Goal: Transaction & Acquisition: Purchase product/service

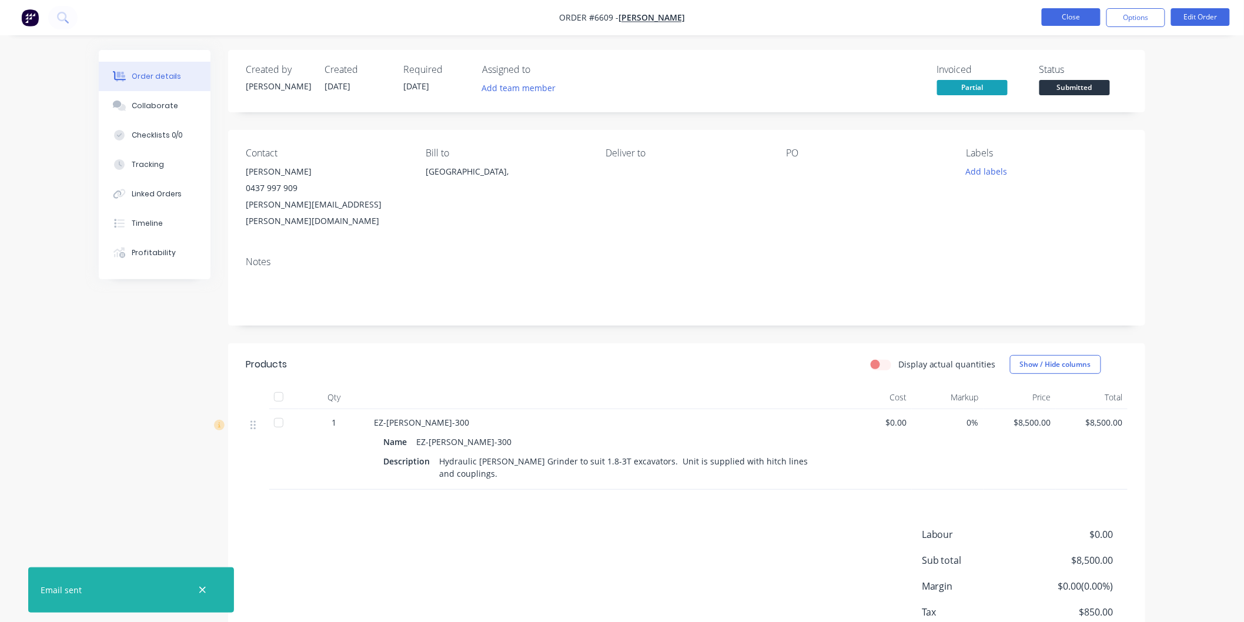
click at [1067, 14] on button "Close" at bounding box center [1071, 17] width 59 height 18
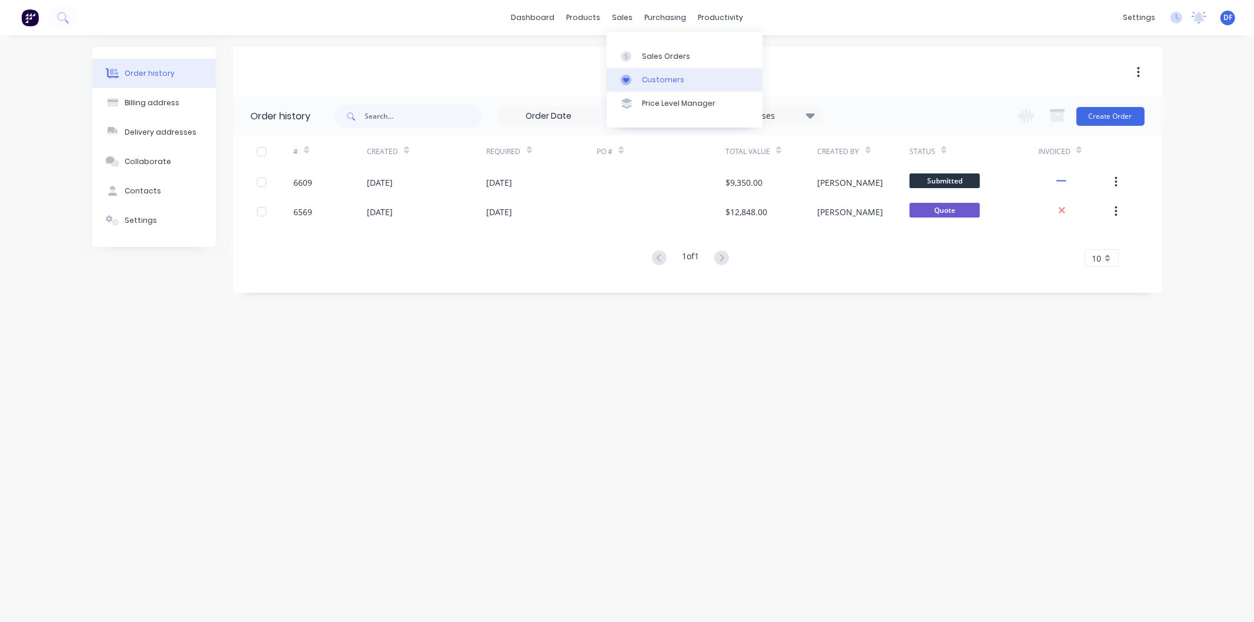
click at [657, 79] on div "Customers" at bounding box center [663, 80] width 42 height 11
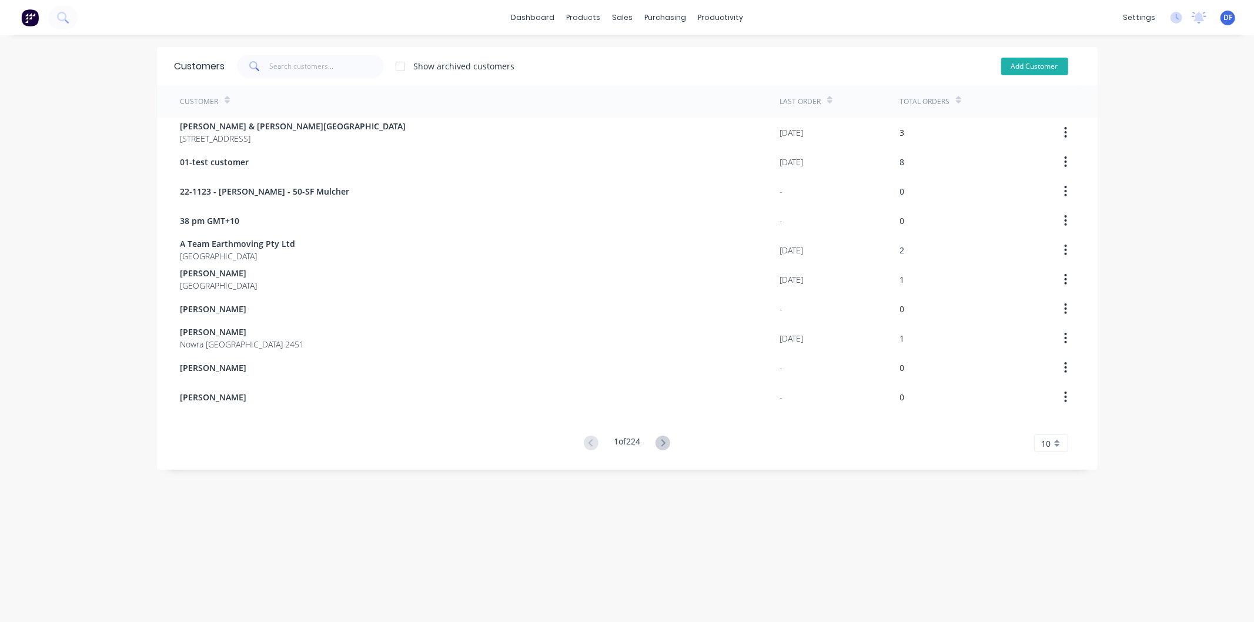
click at [1014, 68] on button "Add Customer" at bounding box center [1034, 67] width 67 height 18
select select "AU"
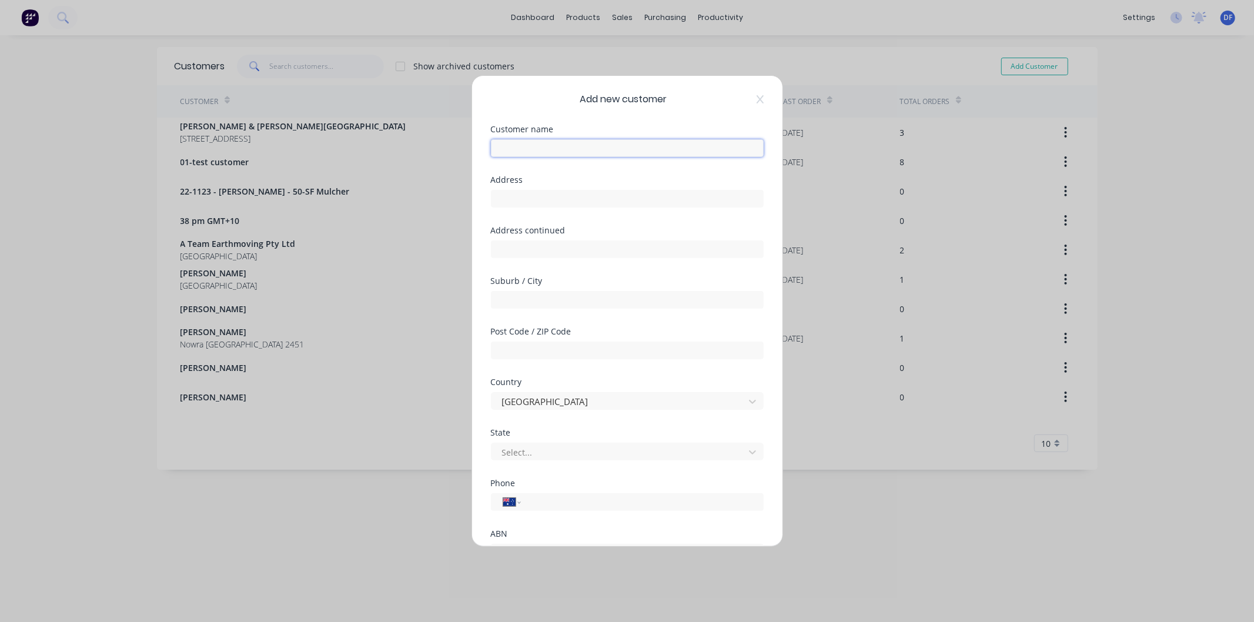
click at [550, 147] on input "text" at bounding box center [627, 148] width 273 height 18
click at [503, 146] on input "[PERSON_NAME]" at bounding box center [627, 148] width 273 height 18
click at [555, 145] on input "[PERSON_NAME]" at bounding box center [627, 148] width 273 height 18
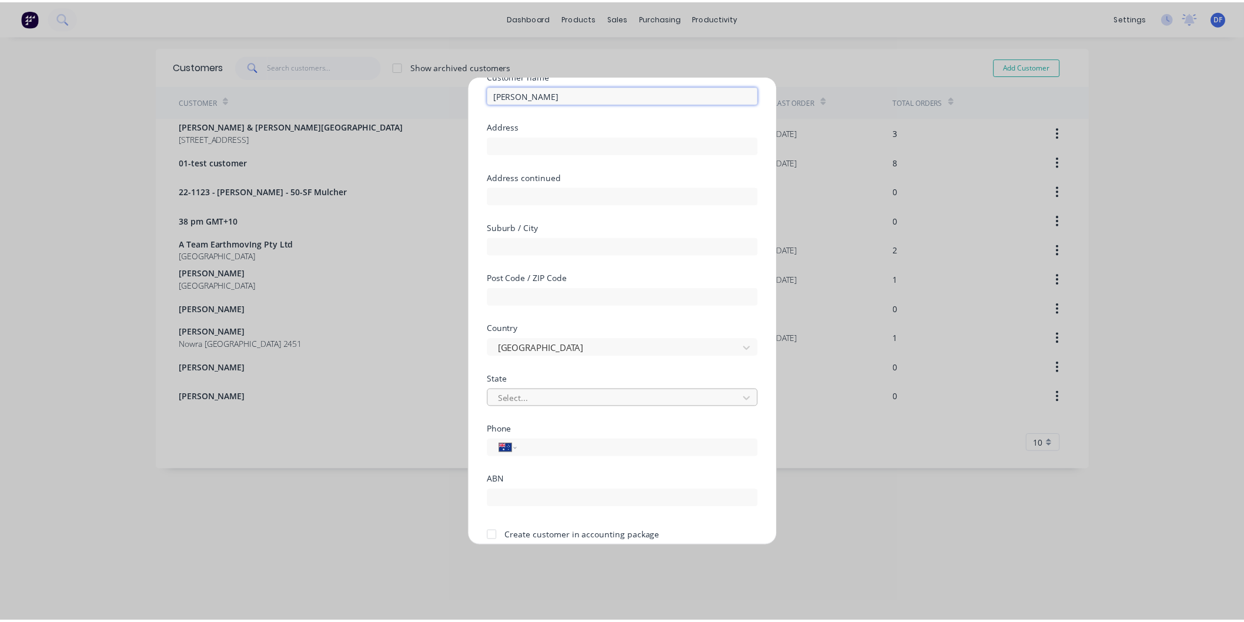
scroll to position [103, 0]
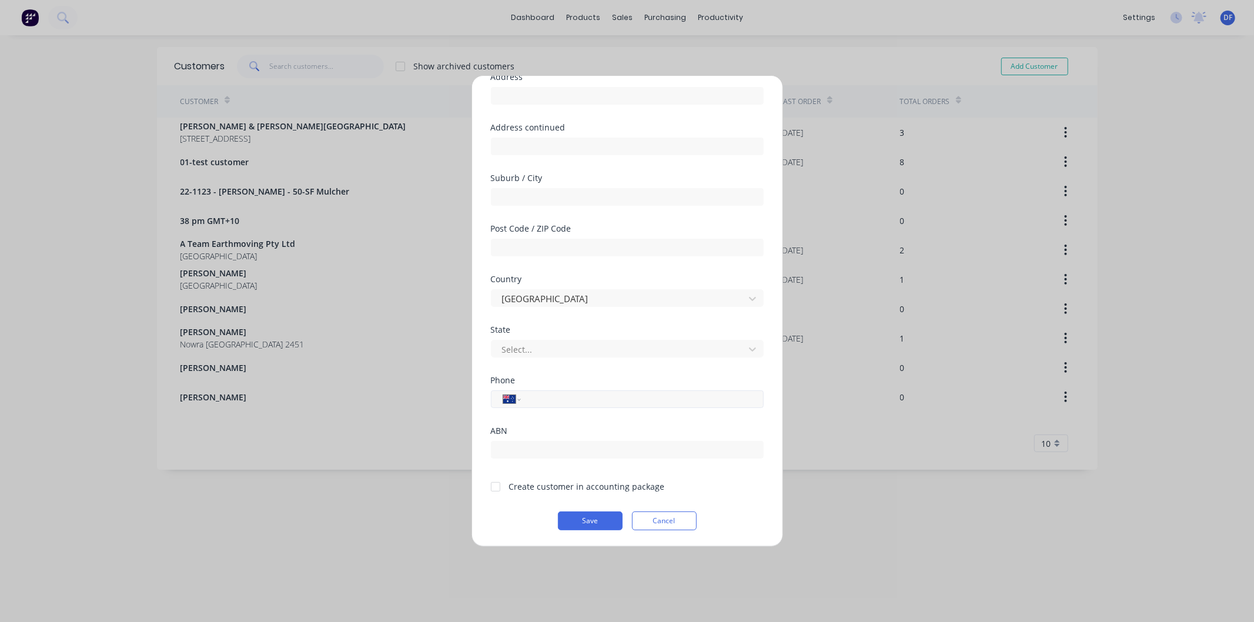
type input "[PERSON_NAME]"
click at [550, 402] on input "tel" at bounding box center [640, 400] width 222 height 14
type input "0447 198 859"
click at [497, 483] on div at bounding box center [496, 487] width 24 height 24
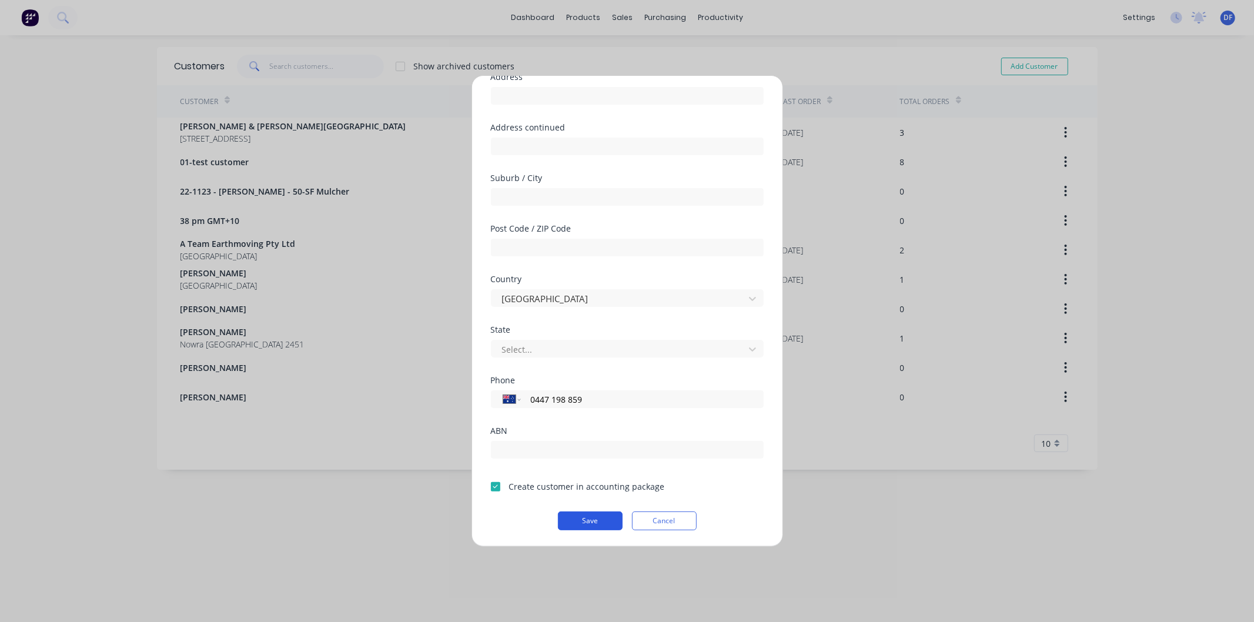
click at [580, 519] on button "Save" at bounding box center [590, 521] width 65 height 19
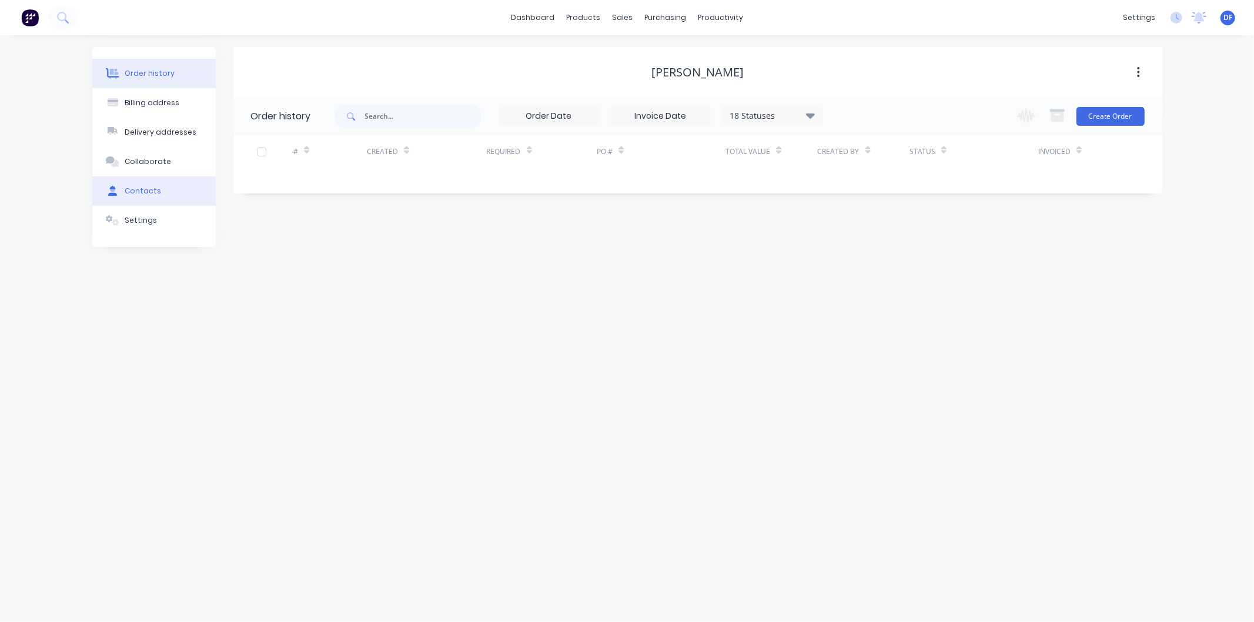
click at [138, 185] on button "Contacts" at bounding box center [153, 190] width 123 height 29
click at [1116, 112] on button "Add contact" at bounding box center [1126, 116] width 54 height 18
select select "AU"
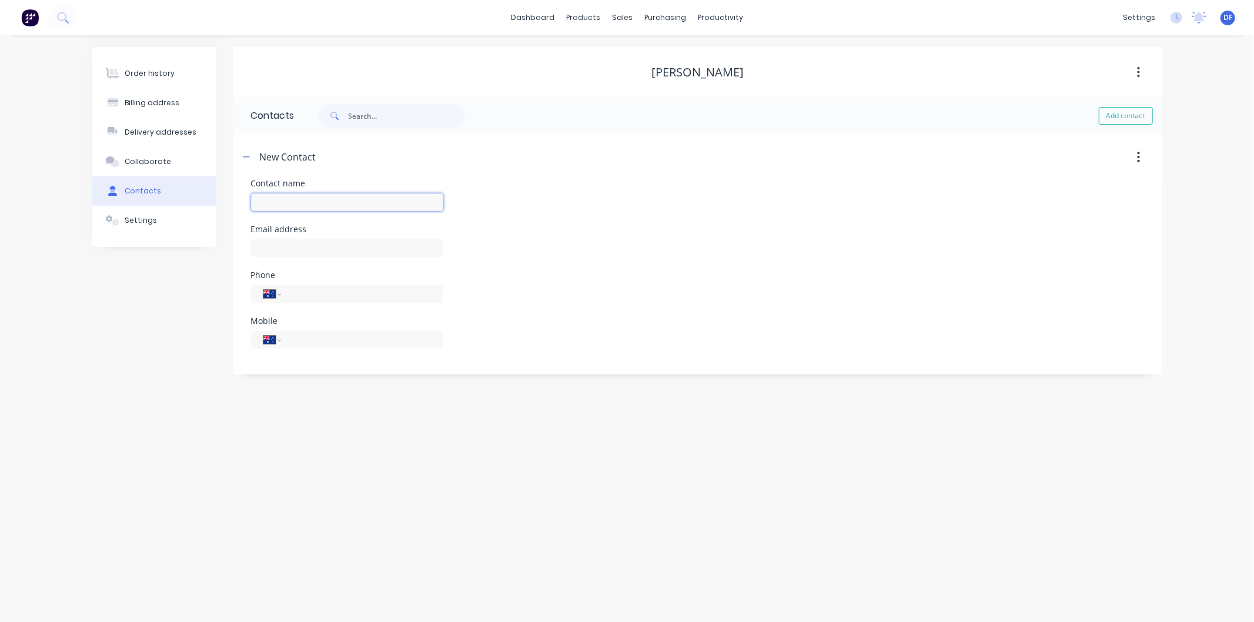
click at [269, 198] on input "text" at bounding box center [347, 202] width 192 height 18
type input "[PERSON_NAME]"
click at [273, 245] on input "text" at bounding box center [347, 248] width 192 height 18
select select "AU"
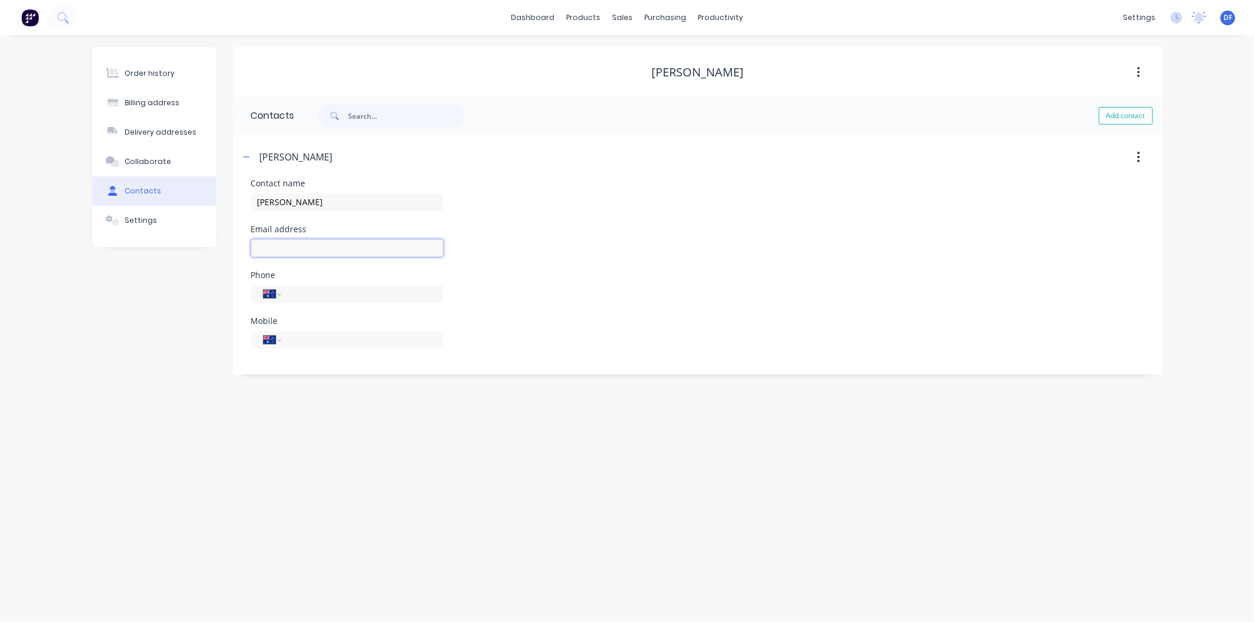
click at [272, 245] on input "text" at bounding box center [347, 248] width 192 height 18
type input "[PERSON_NAME][EMAIL_ADDRESS][DOMAIN_NAME]"
click at [304, 342] on input "tel" at bounding box center [359, 340] width 141 height 14
type input "0447 198 859"
click at [306, 395] on div "Order history Billing address Delivery addresses Collaborate Contacts Settings …" at bounding box center [627, 328] width 1254 height 587
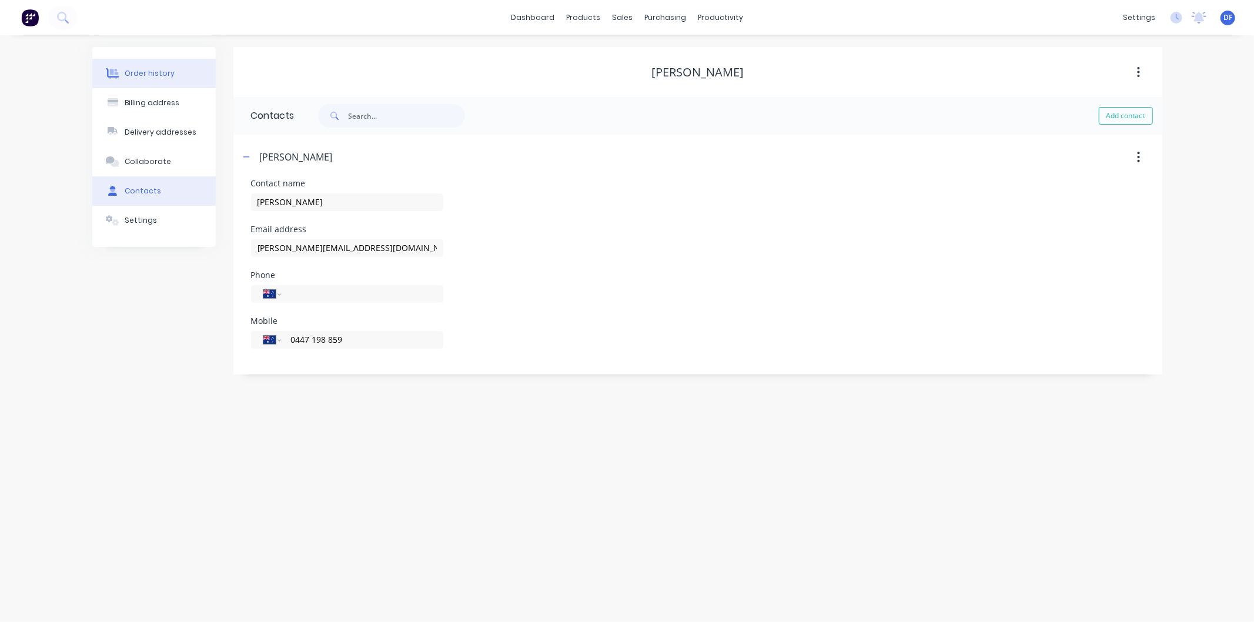
click at [149, 68] on div "Order history" at bounding box center [150, 73] width 50 height 11
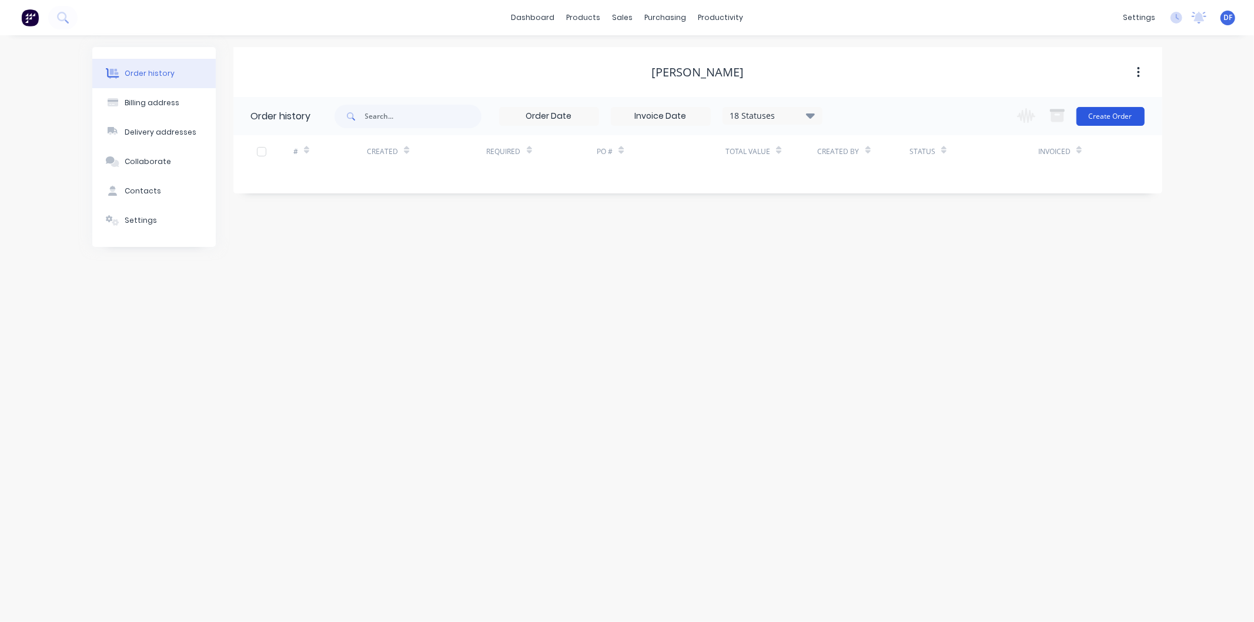
click at [1113, 116] on button "Create Order" at bounding box center [1111, 116] width 68 height 19
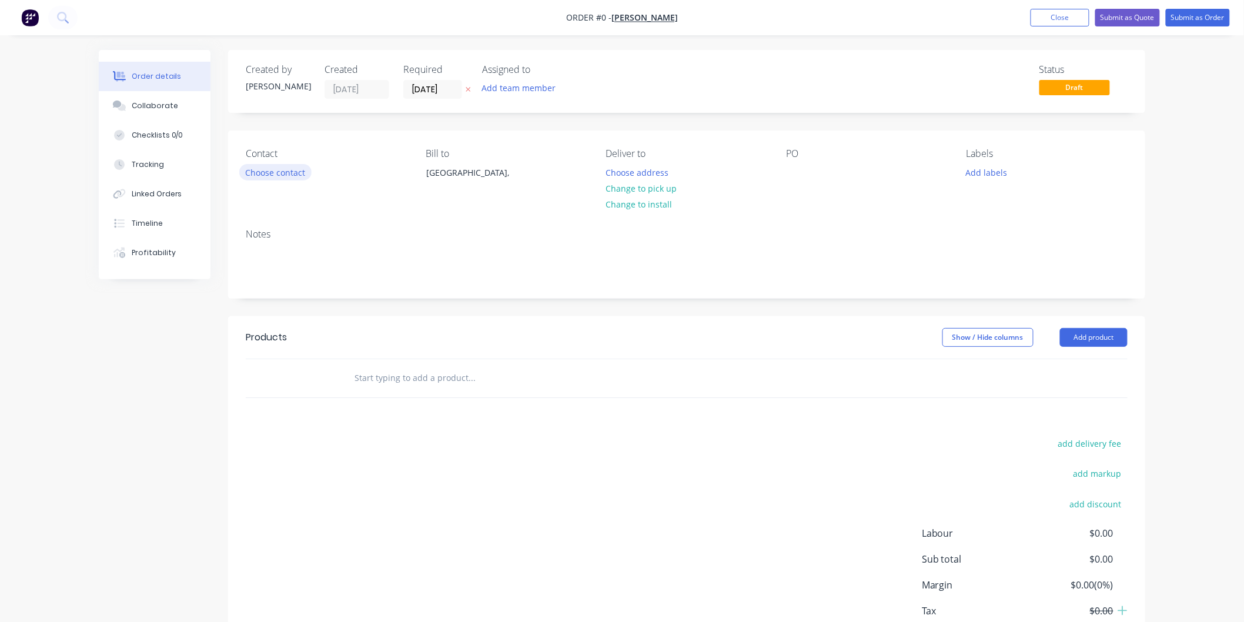
click at [283, 168] on button "Choose contact" at bounding box center [275, 172] width 72 height 16
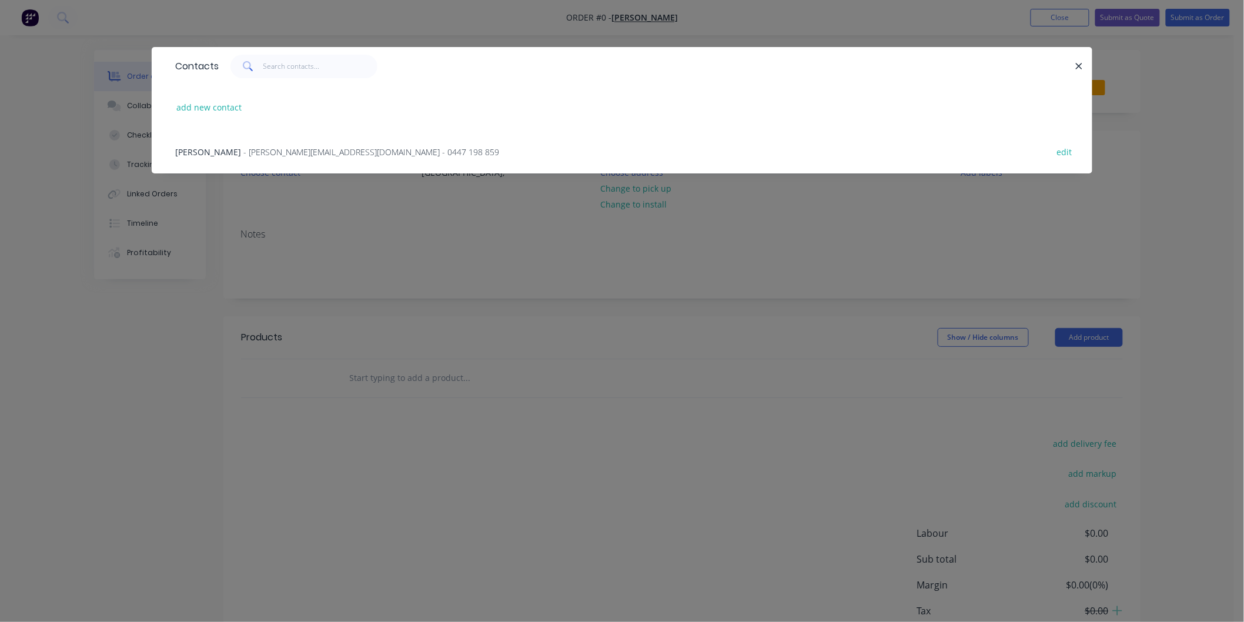
click at [336, 143] on div "Harrison Stead - [EMAIL_ADDRESS][DOMAIN_NAME] - 0447 198 859 edit" at bounding box center [622, 151] width 906 height 44
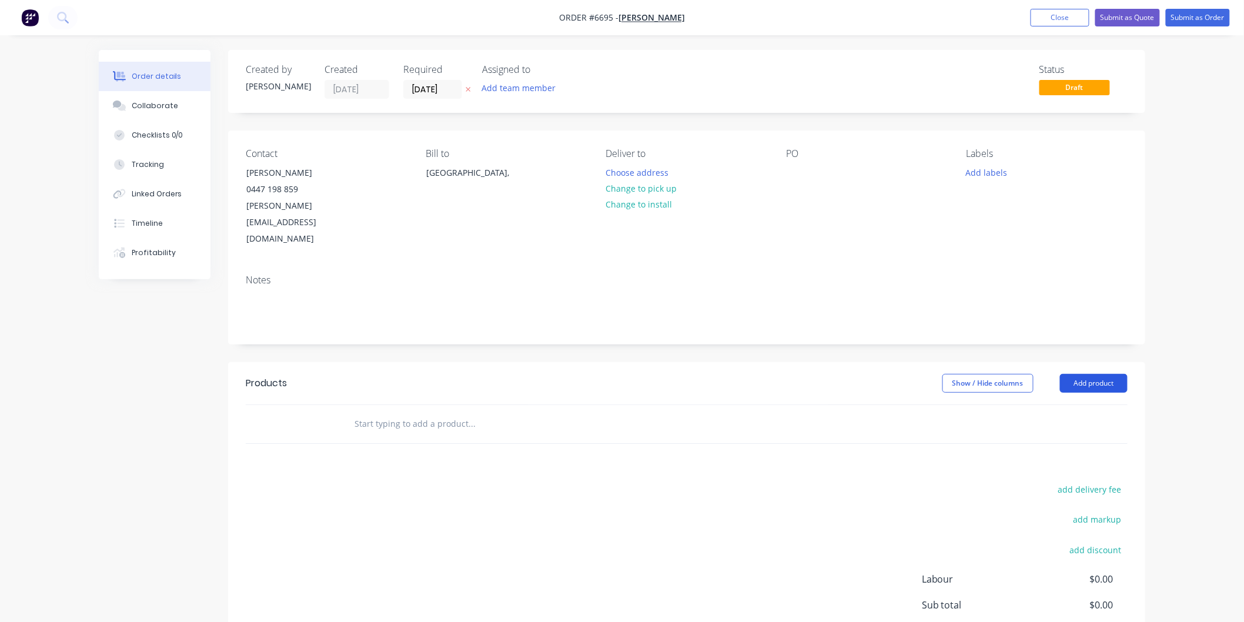
click at [1096, 374] on button "Add product" at bounding box center [1094, 383] width 68 height 19
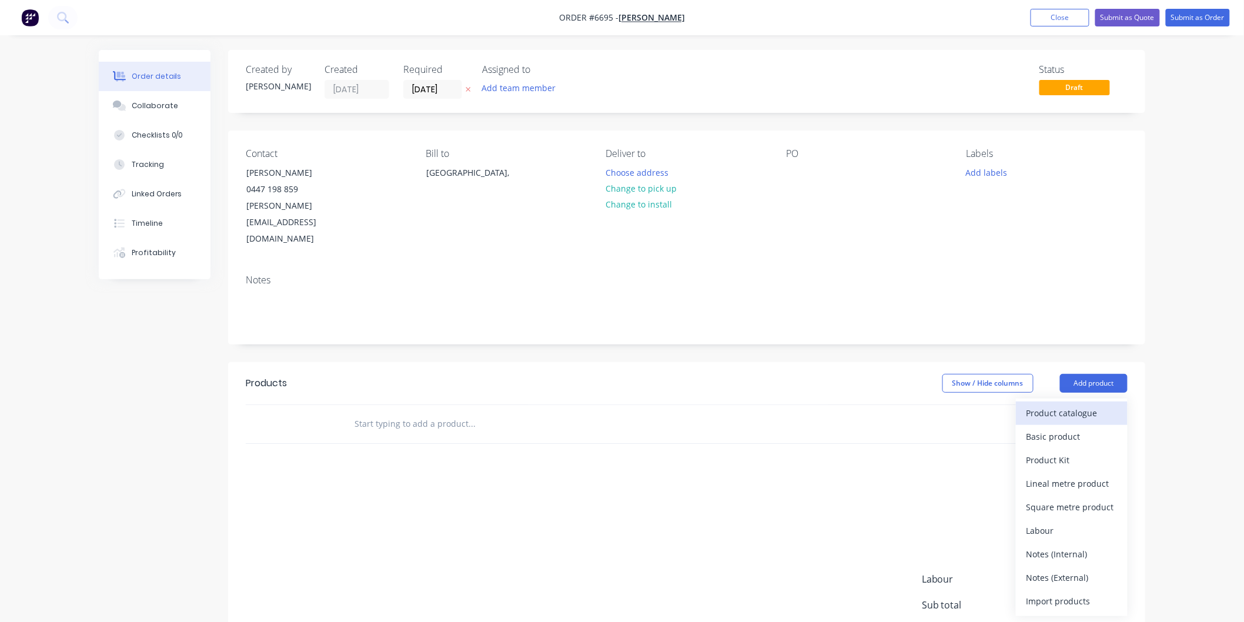
click at [1070, 405] on div "Product catalogue" at bounding box center [1072, 413] width 91 height 17
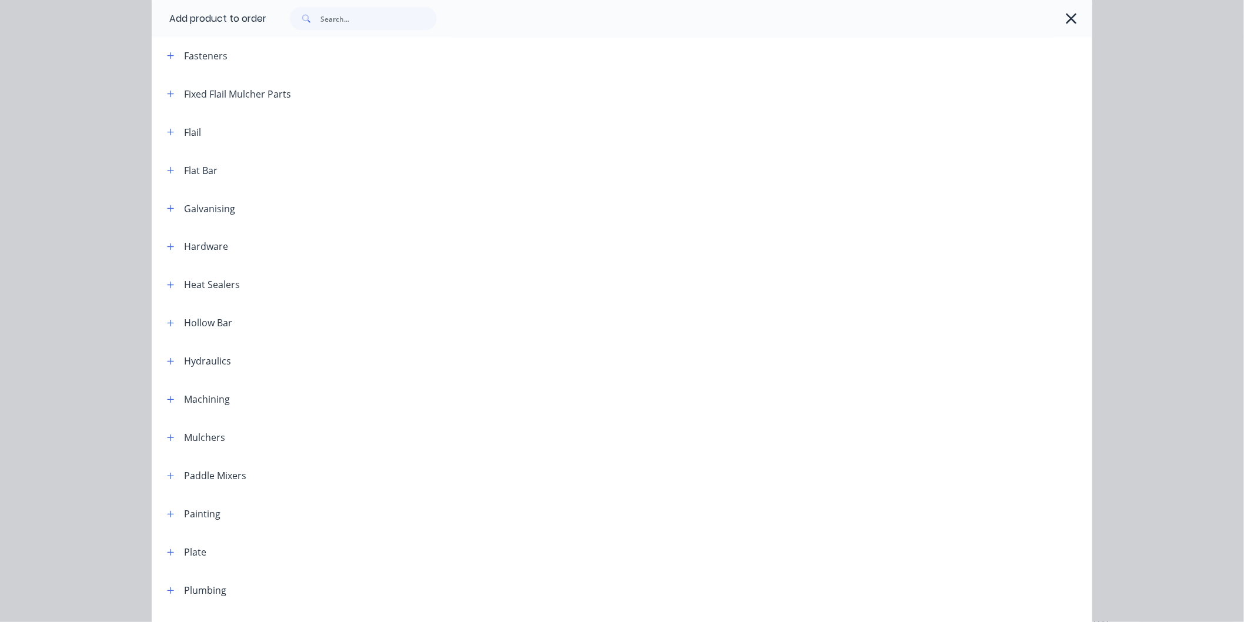
scroll to position [719, 0]
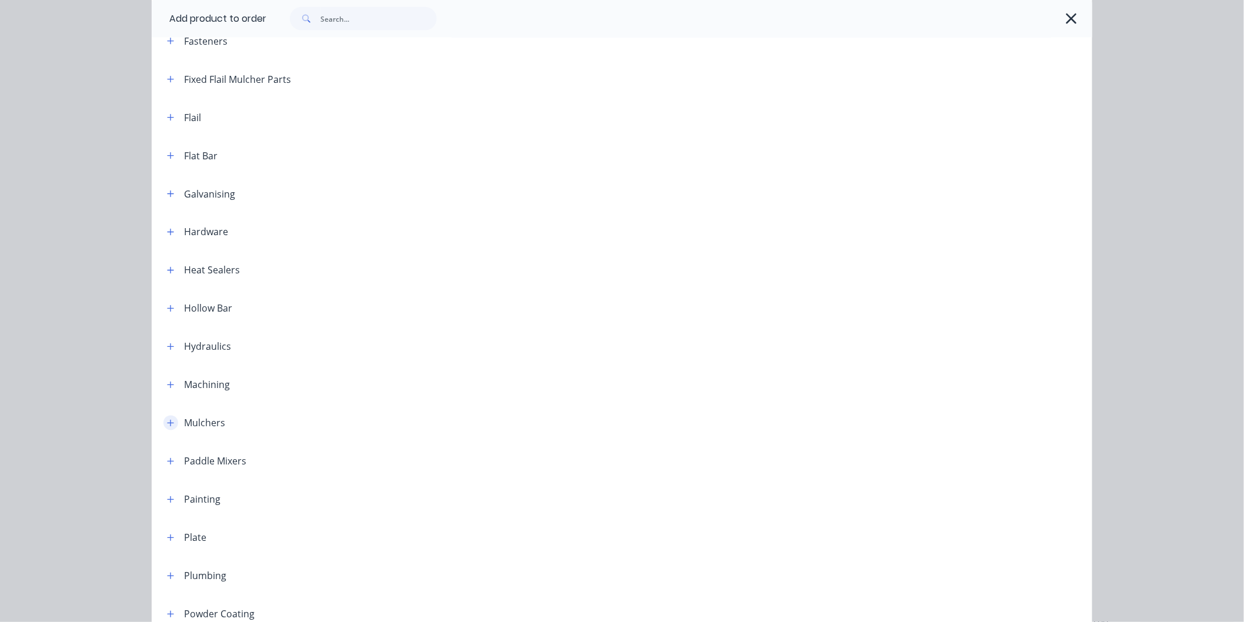
click at [167, 420] on icon "button" at bounding box center [170, 423] width 7 height 8
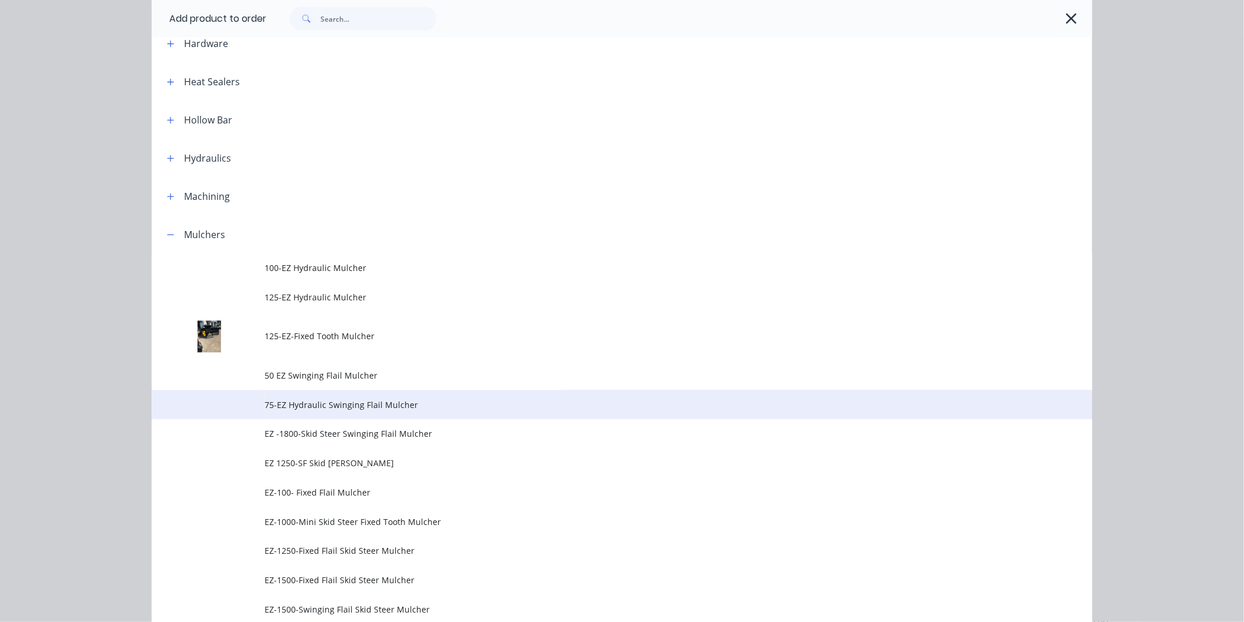
scroll to position [914, 0]
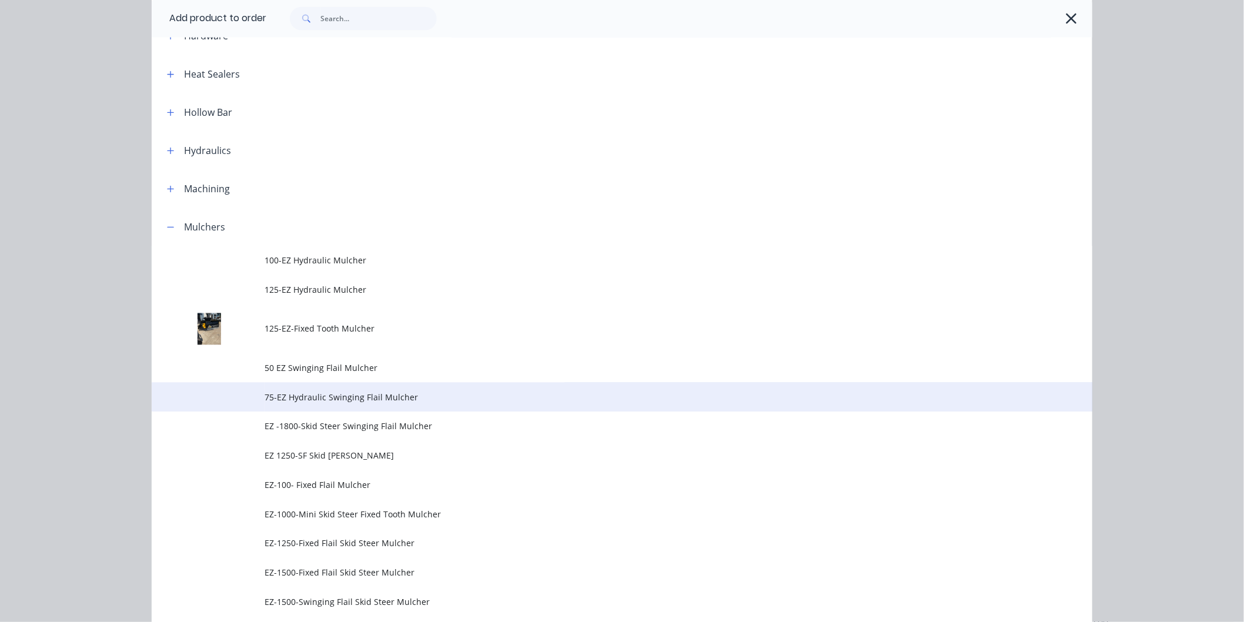
click at [322, 395] on span "75-EZ Hydraulic Swinging Flail Mulcher" at bounding box center [596, 398] width 662 height 12
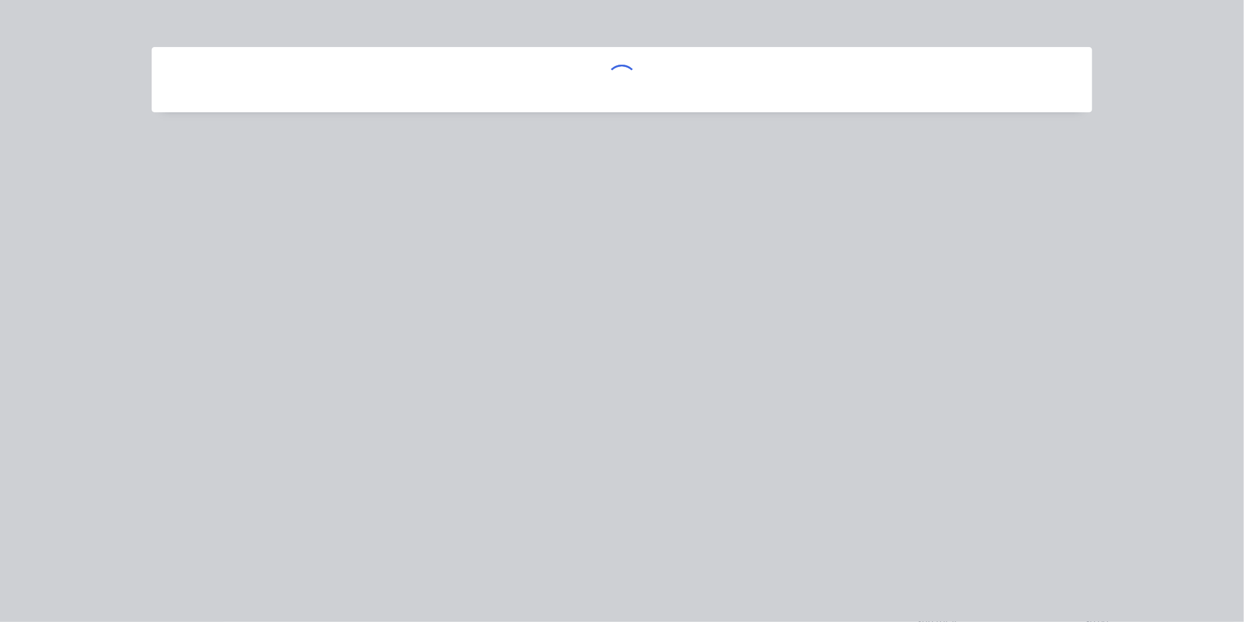
scroll to position [0, 0]
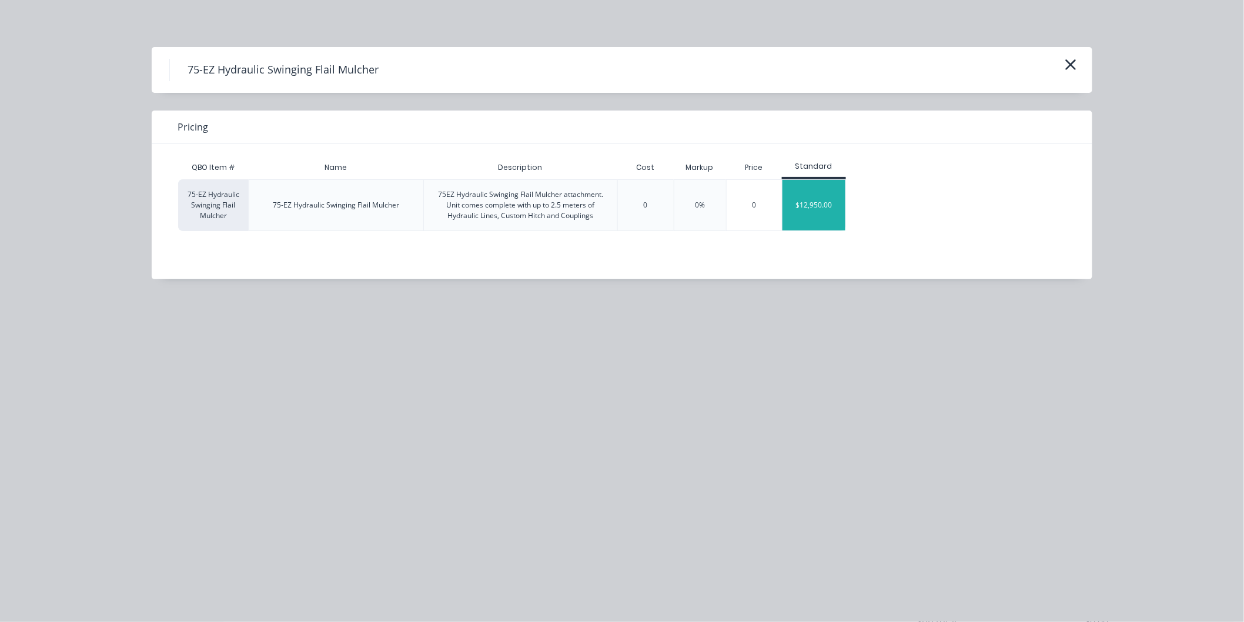
click at [814, 200] on div "$12,950.00" at bounding box center [814, 205] width 63 height 51
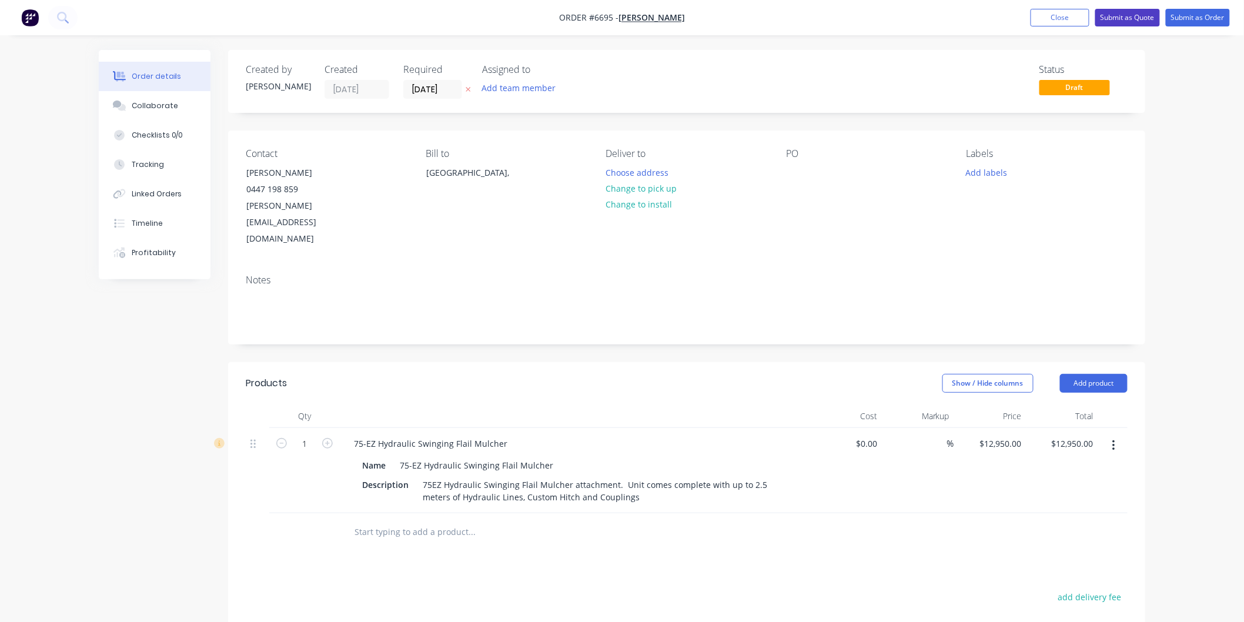
click at [1133, 16] on button "Submit as Quote" at bounding box center [1128, 18] width 65 height 18
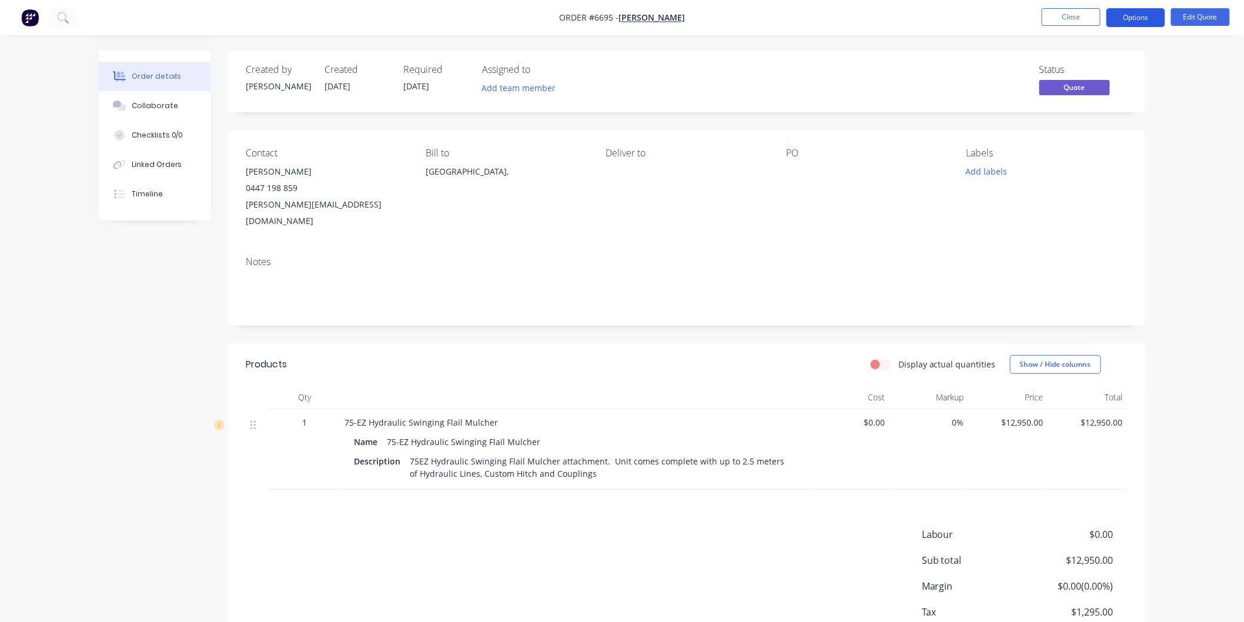
click at [1123, 13] on button "Options" at bounding box center [1136, 17] width 59 height 19
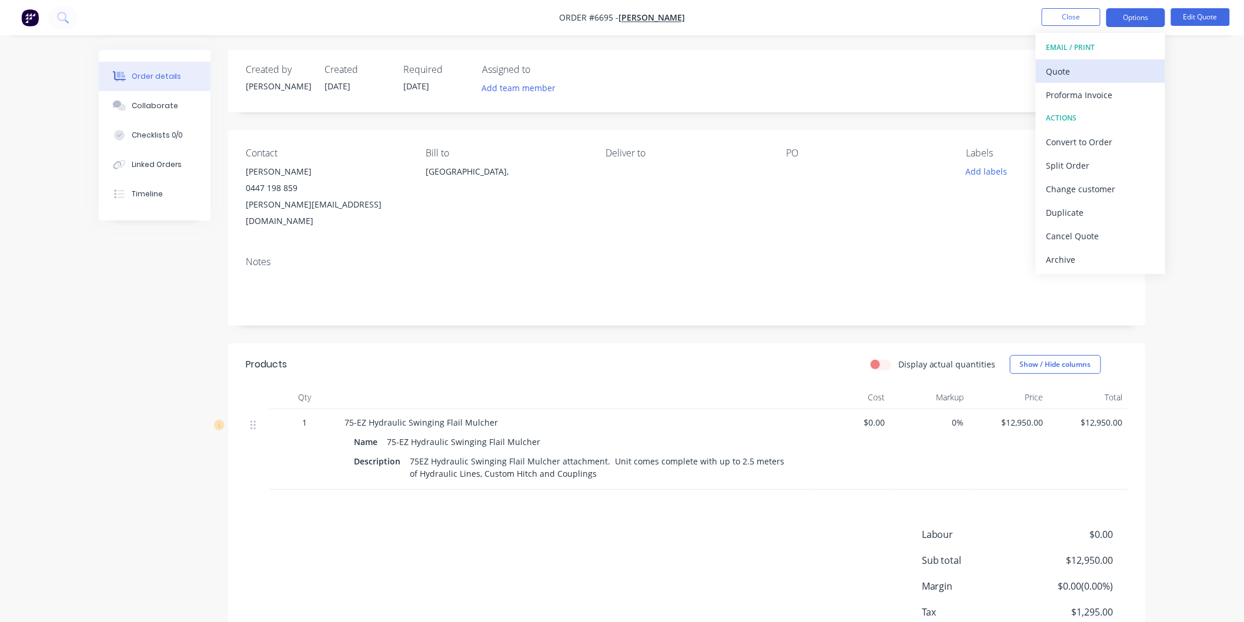
click at [1061, 68] on div "Quote" at bounding box center [1101, 71] width 108 height 17
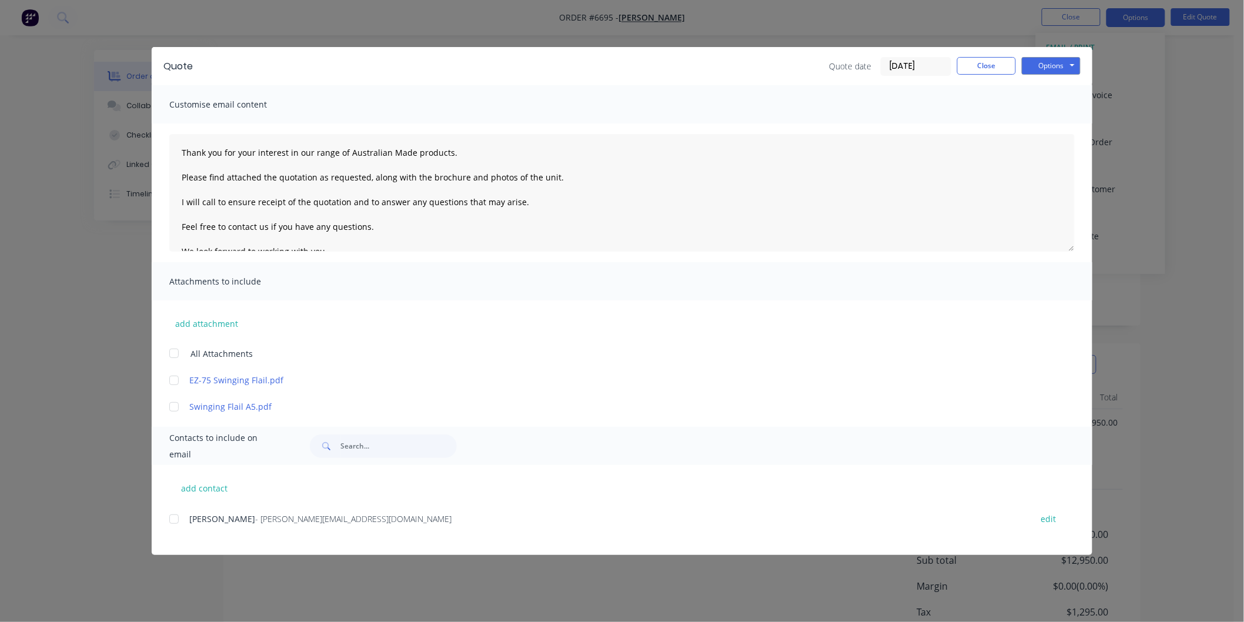
click at [168, 520] on div "add contact Harrison Stead - [EMAIL_ADDRESS][DOMAIN_NAME] edit" at bounding box center [622, 510] width 941 height 90
click at [173, 354] on div at bounding box center [174, 354] width 24 height 24
click at [180, 148] on textarea "Thank you for your interest in our range of Australian Made products. Please fi…" at bounding box center [622, 193] width 906 height 118
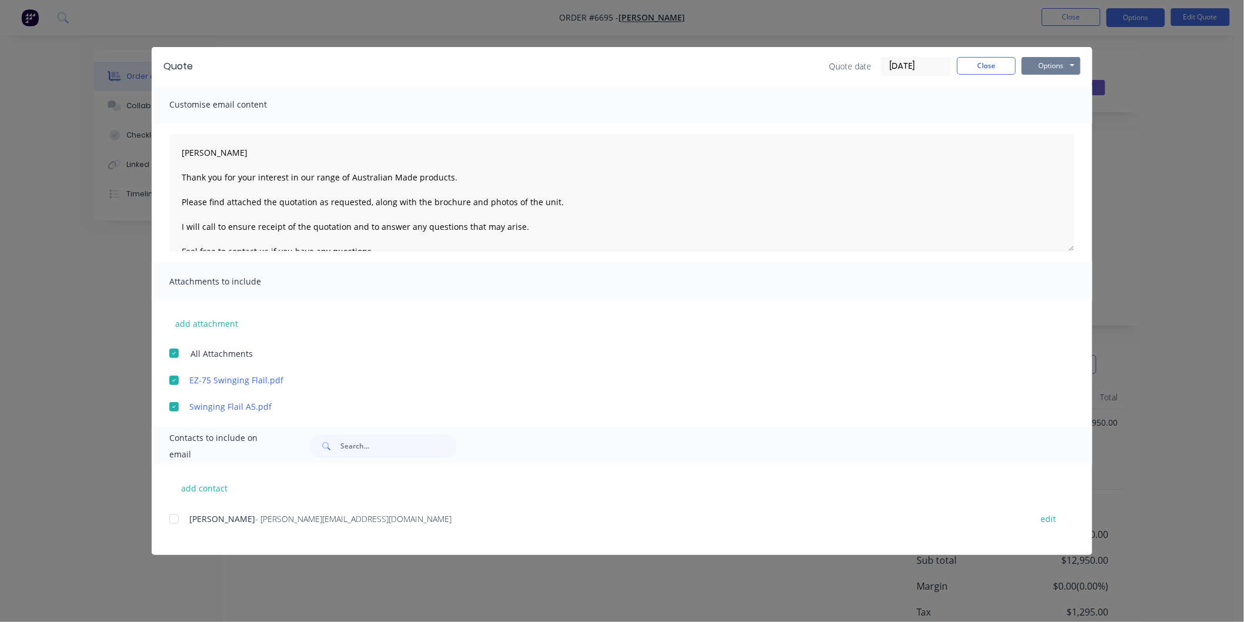
click at [1044, 66] on button "Options" at bounding box center [1051, 66] width 59 height 18
click at [1043, 121] on button "Email" at bounding box center [1059, 125] width 75 height 19
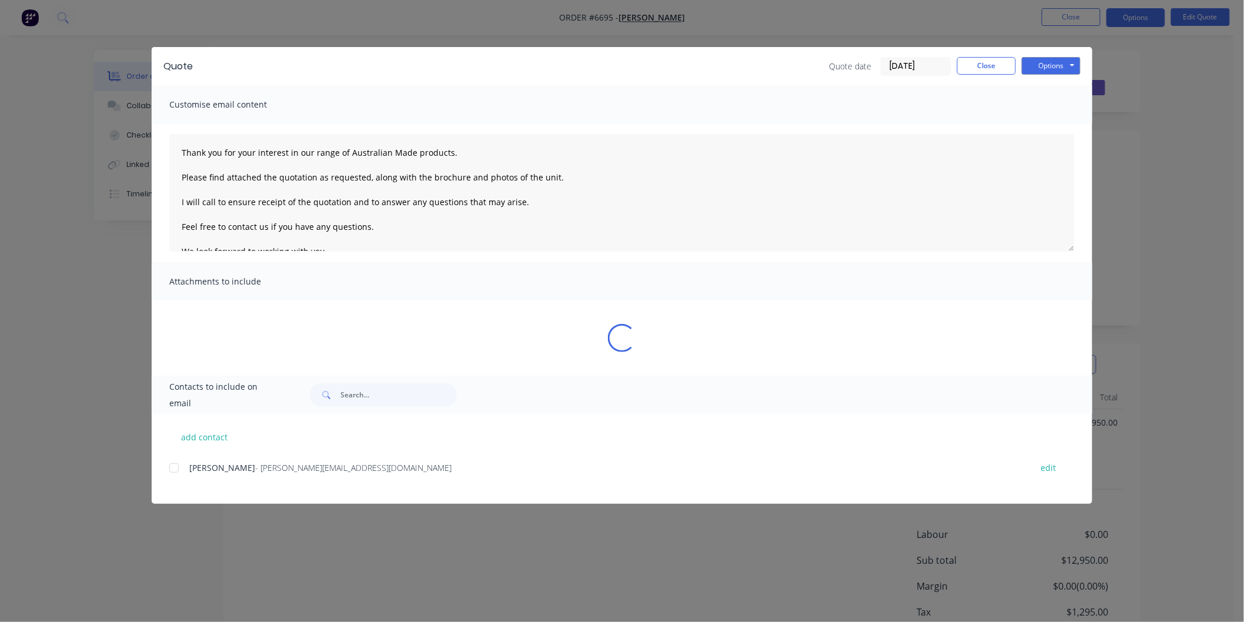
type textarea "Thank you for your interest in our range of Australian Made products. Please fi…"
